Goal: Information Seeking & Learning: Learn about a topic

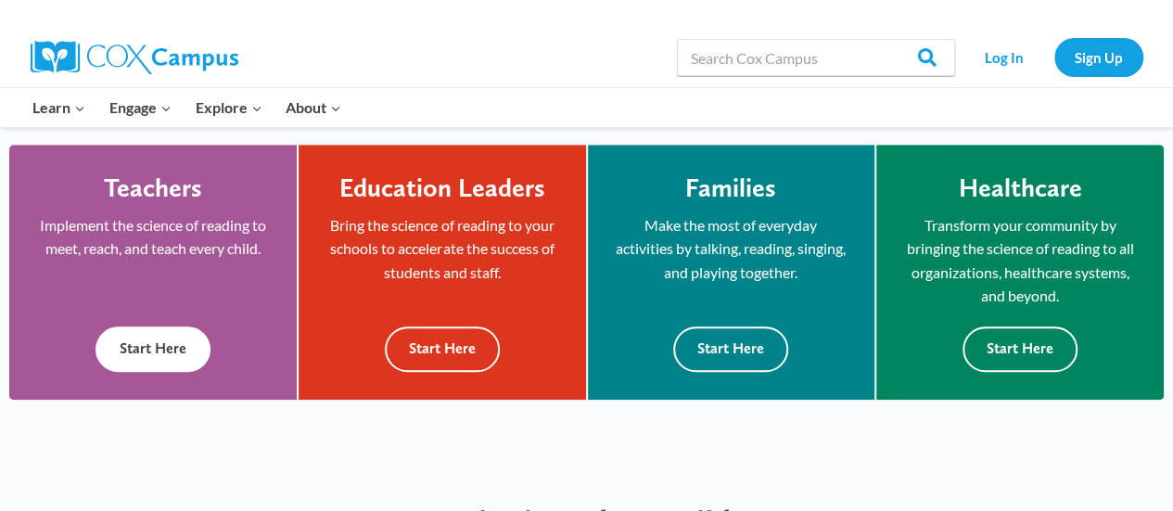
scroll to position [512, 0]
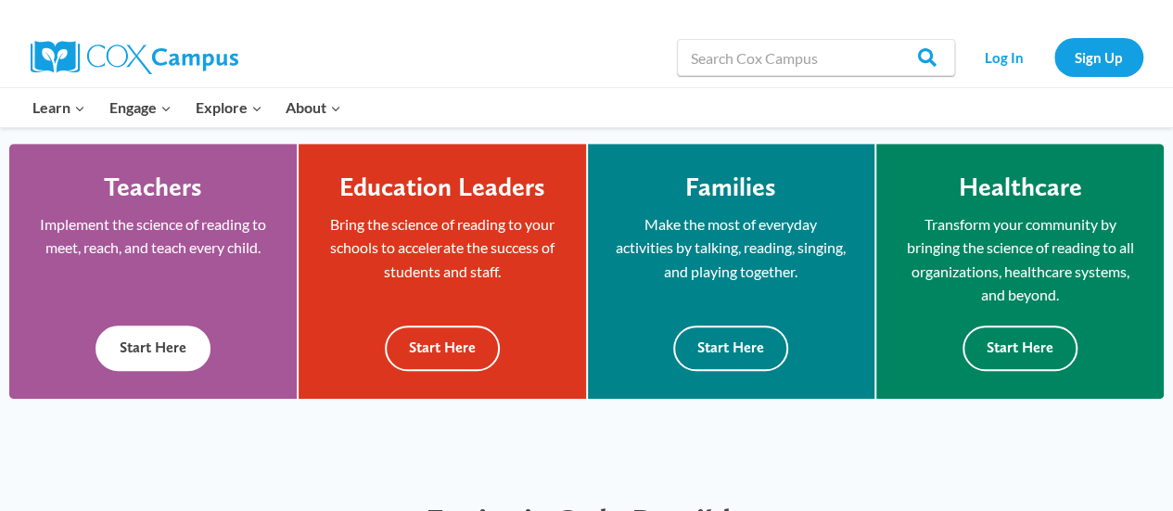
click at [140, 332] on button "Start Here" at bounding box center [153, 348] width 115 height 45
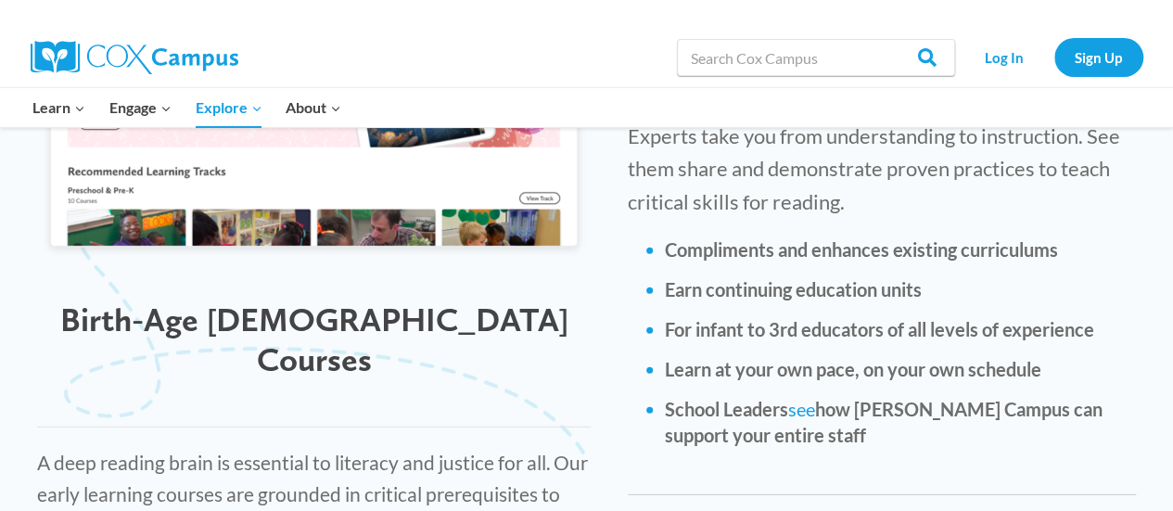
scroll to position [2386, 0]
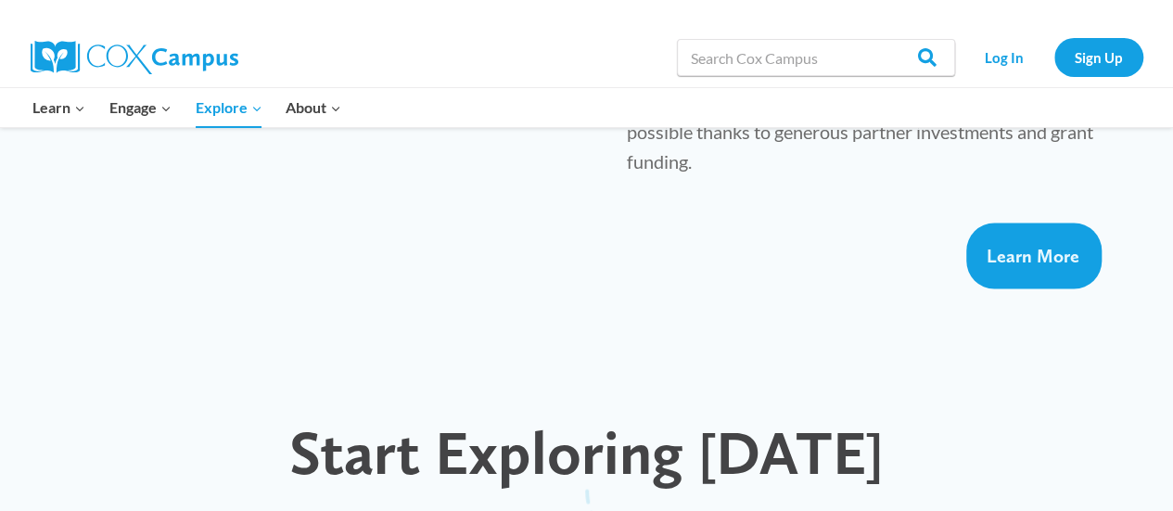
scroll to position [1493, 0]
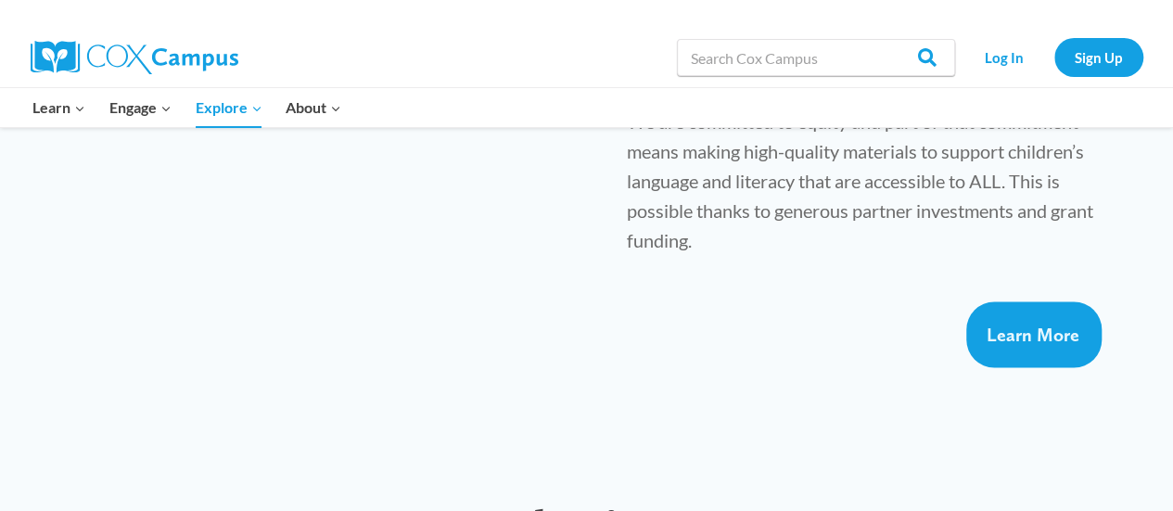
click at [168, 51] on img at bounding box center [135, 57] width 208 height 33
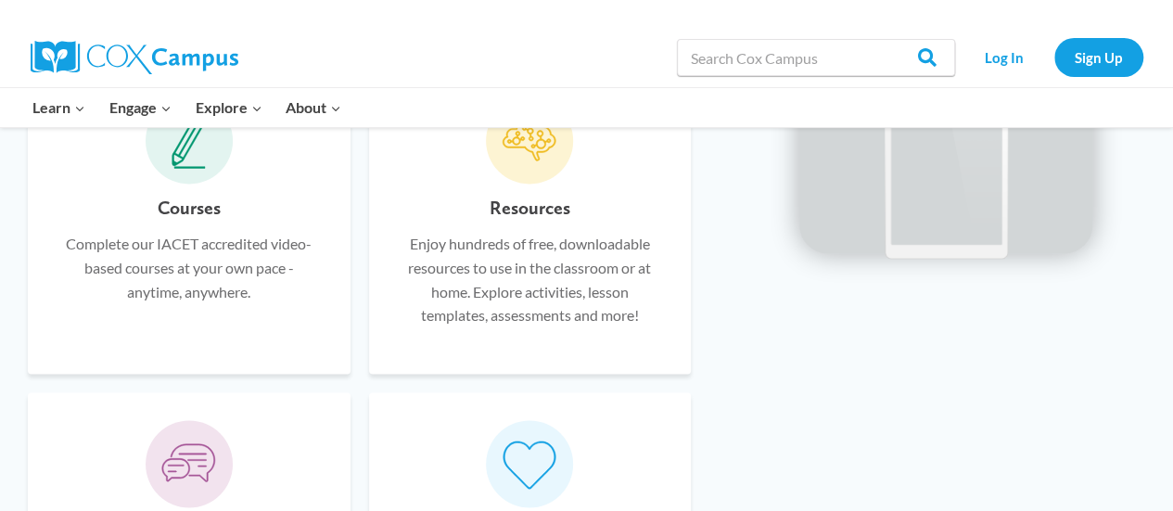
scroll to position [1198, 0]
click at [191, 180] on span at bounding box center [189, 139] width 87 height 87
click at [197, 153] on icon at bounding box center [189, 140] width 35 height 56
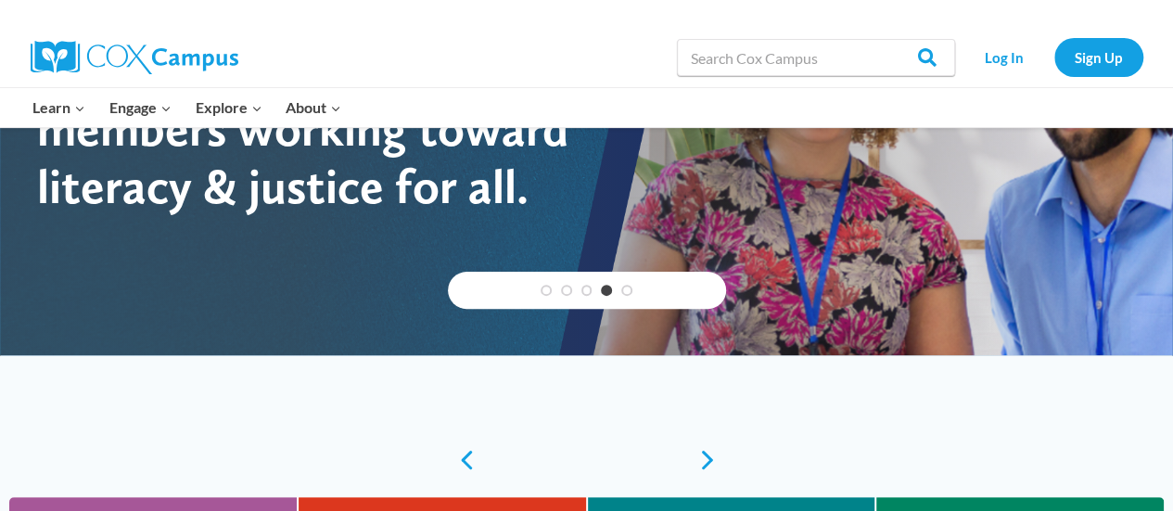
scroll to position [0, 0]
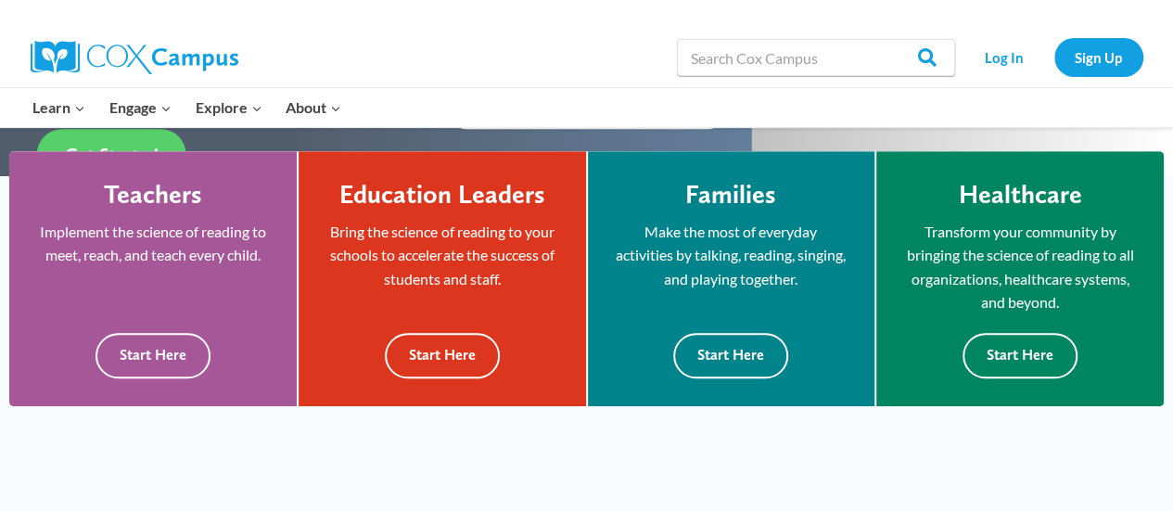
scroll to position [504, 0]
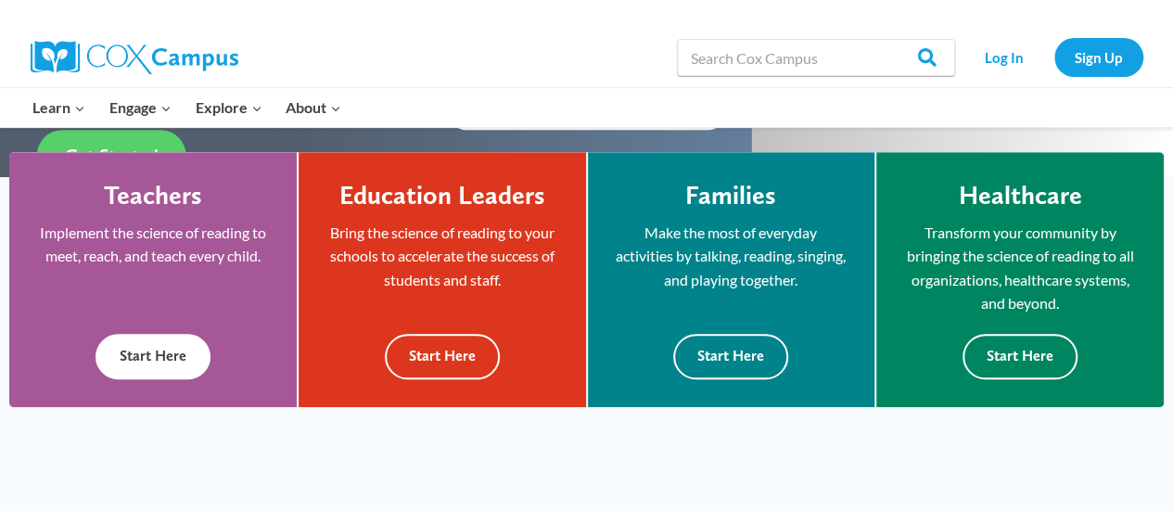
click at [148, 358] on button "Start Here" at bounding box center [153, 356] width 115 height 45
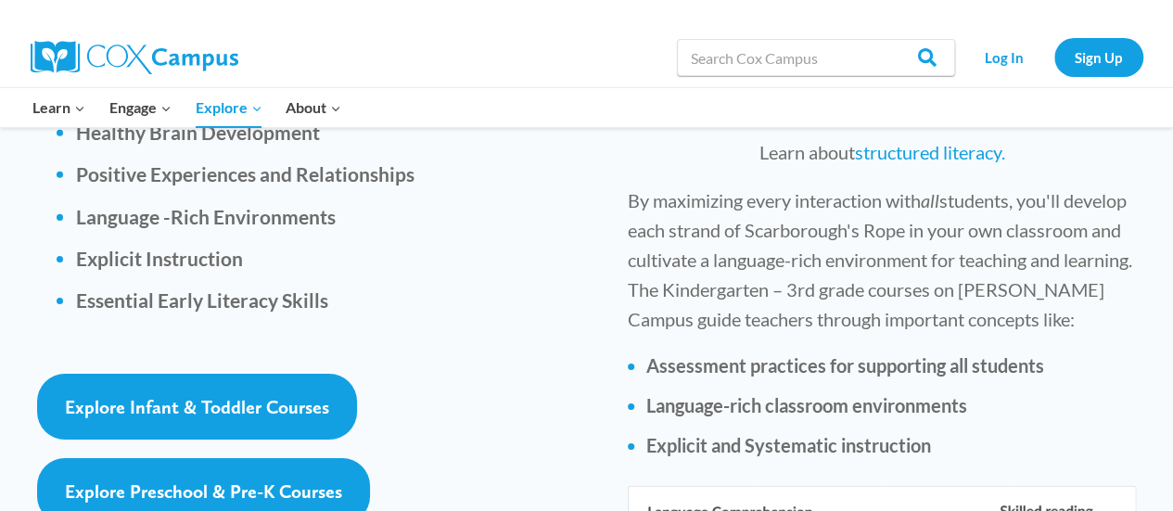
scroll to position [2876, 0]
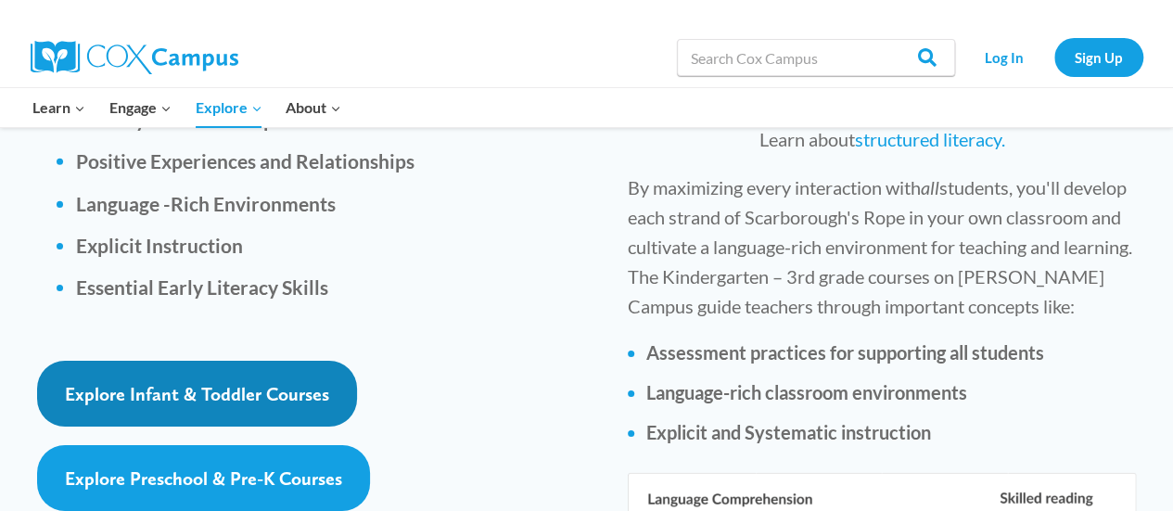
click at [275, 383] on span "Explore Infant & Toddler Courses" at bounding box center [197, 394] width 264 height 22
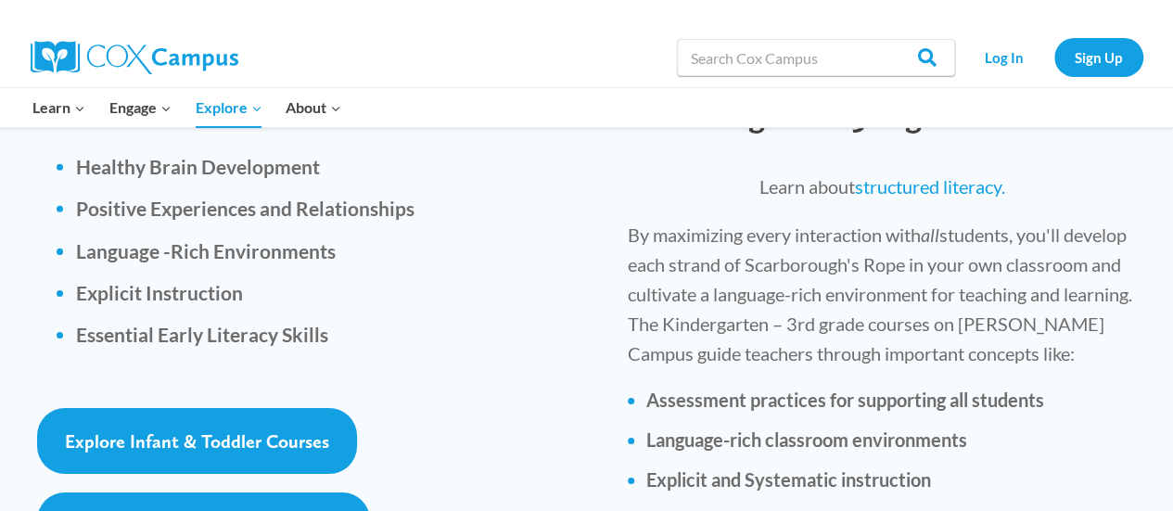
scroll to position [2826, 0]
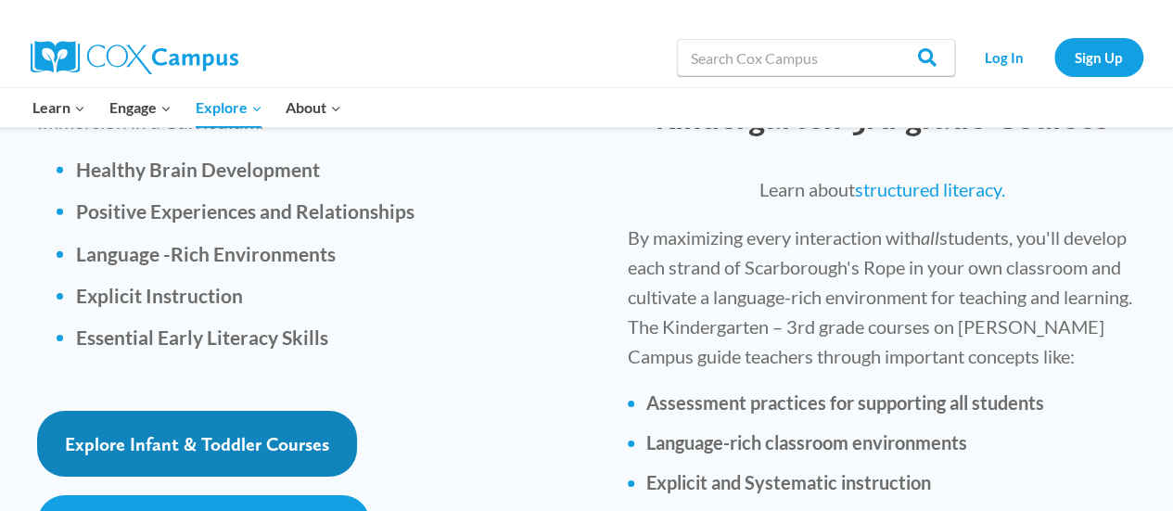
click at [249, 433] on span "Explore Infant & Toddler Courses" at bounding box center [197, 444] width 264 height 22
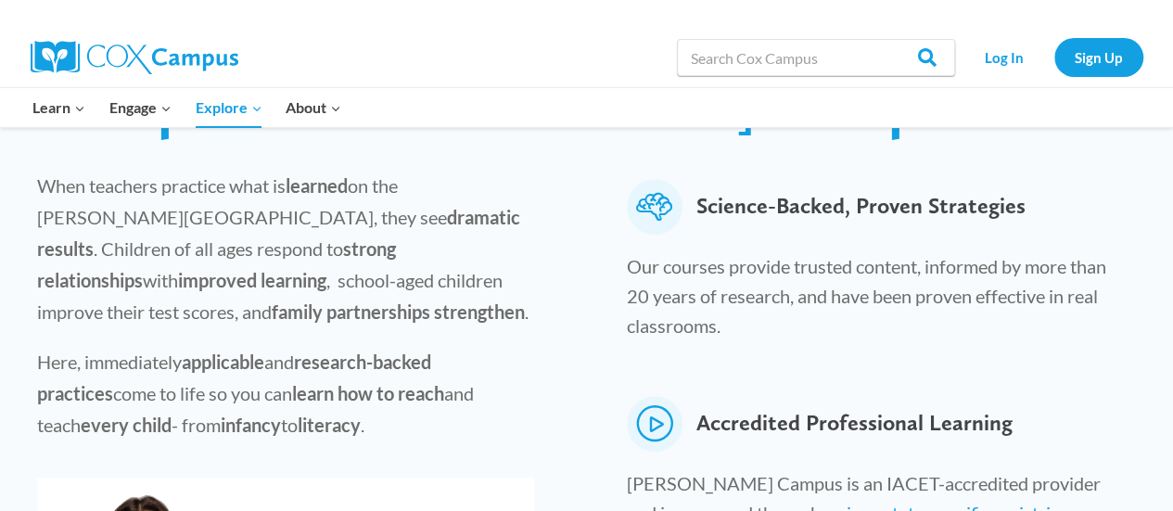
scroll to position [647, 0]
click at [524, 372] on p "Here, immediately applicable and research-backed practices come to life so you …" at bounding box center [285, 392] width 497 height 95
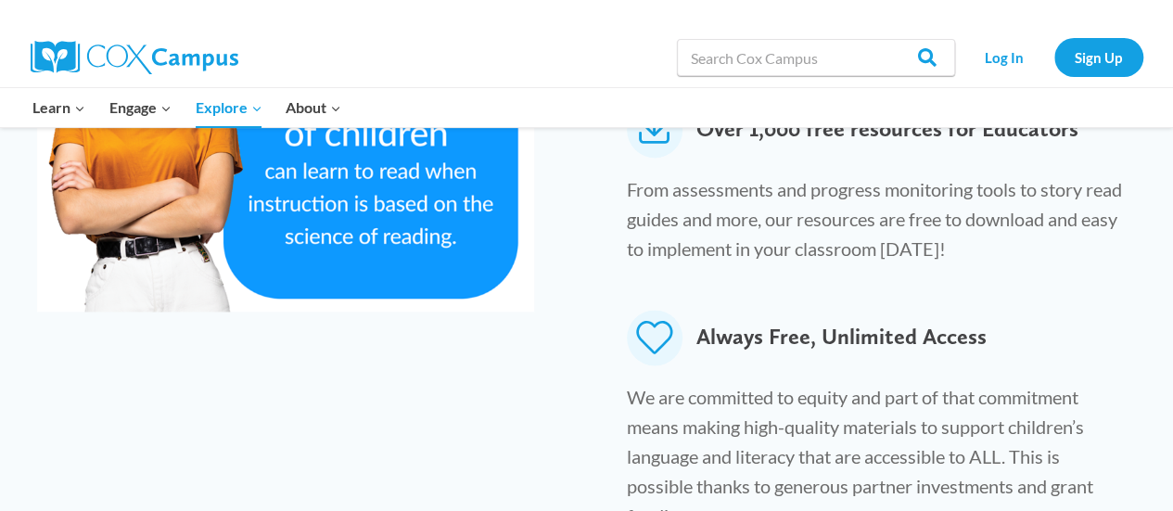
scroll to position [1221, 0]
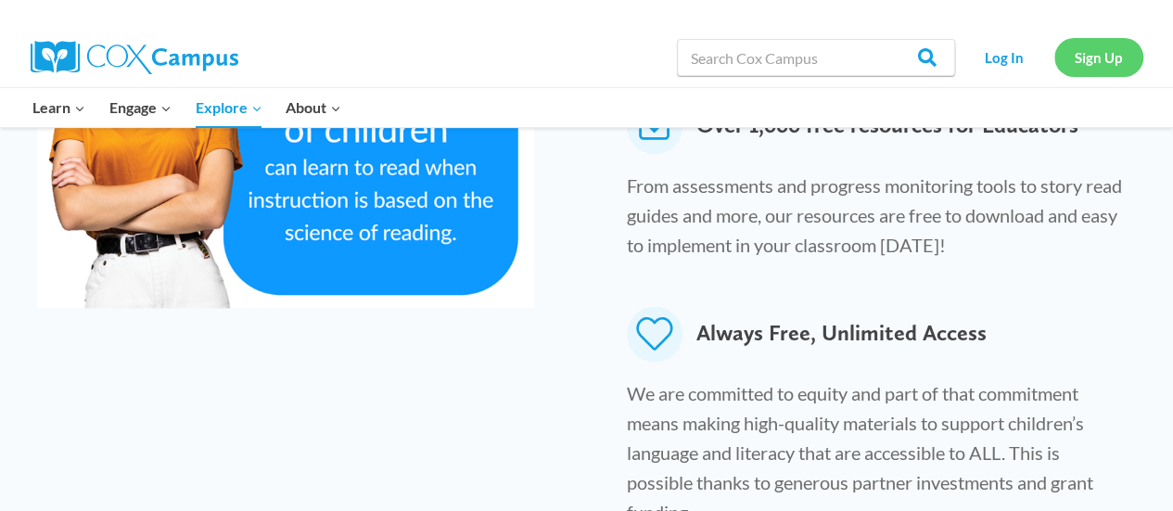
click at [1071, 65] on link "Sign Up" at bounding box center [1099, 57] width 89 height 38
